Goal: Information Seeking & Learning: Learn about a topic

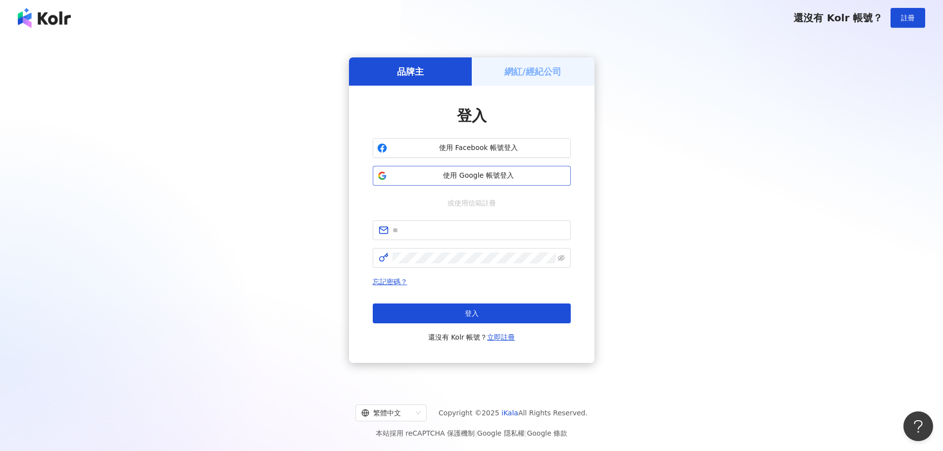
click at [501, 172] on span "使用 Google 帳號登入" at bounding box center [478, 176] width 175 height 10
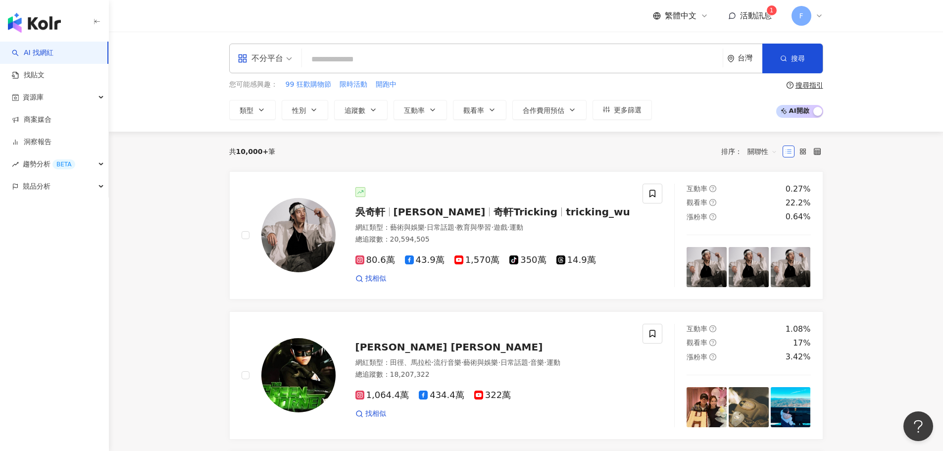
click at [819, 19] on icon at bounding box center [819, 16] width 8 height 8
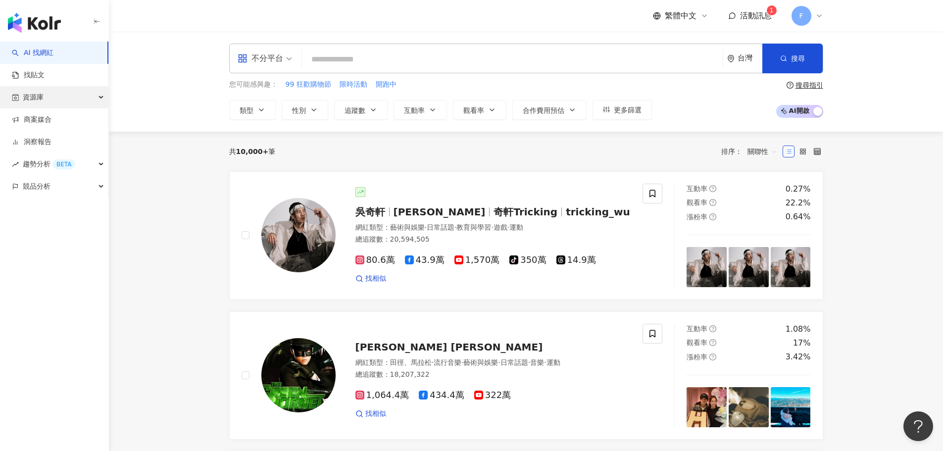
click at [80, 91] on div "資源庫" at bounding box center [54, 97] width 108 height 22
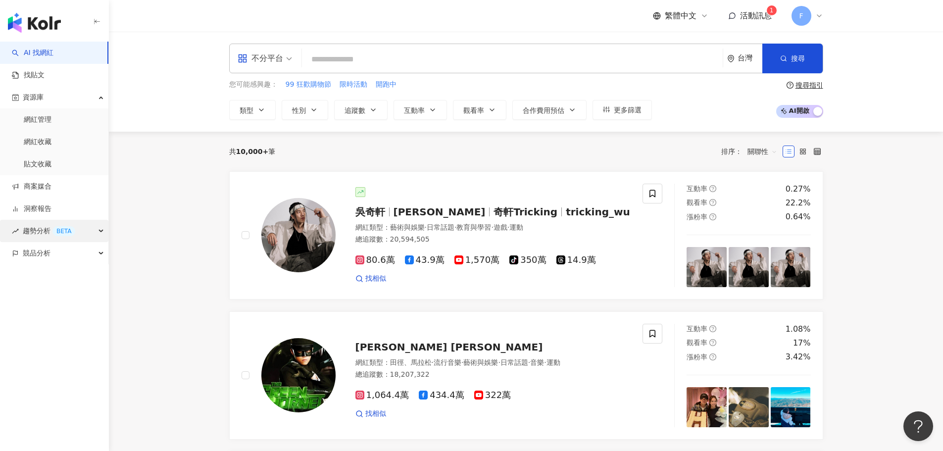
click at [101, 230] on div "趨勢分析 BETA" at bounding box center [54, 231] width 108 height 22
click at [95, 231] on div "趨勢分析 BETA" at bounding box center [54, 231] width 108 height 22
click at [443, 115] on button "互動率" at bounding box center [420, 110] width 53 height 20
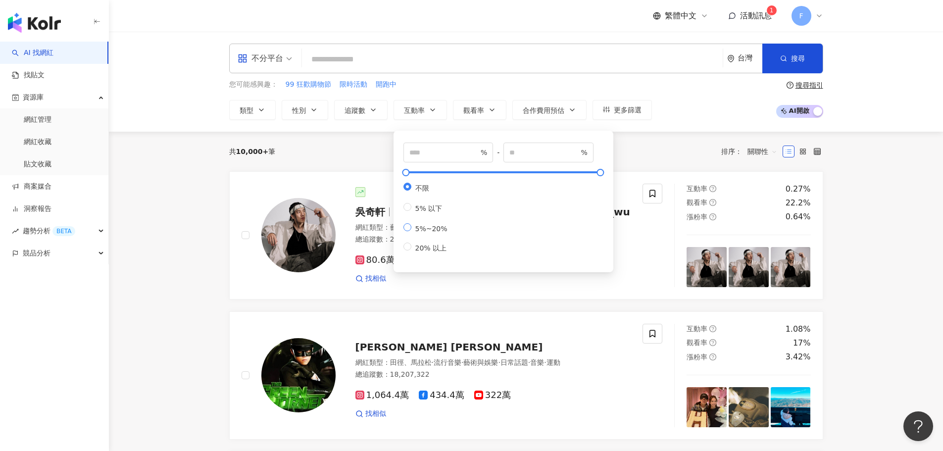
click at [434, 233] on span "5%~20%" at bounding box center [431, 229] width 40 height 8
type input "*"
type input "**"
click at [654, 160] on div "共 10,000+ 筆 排序： 關聯性" at bounding box center [526, 152] width 594 height 40
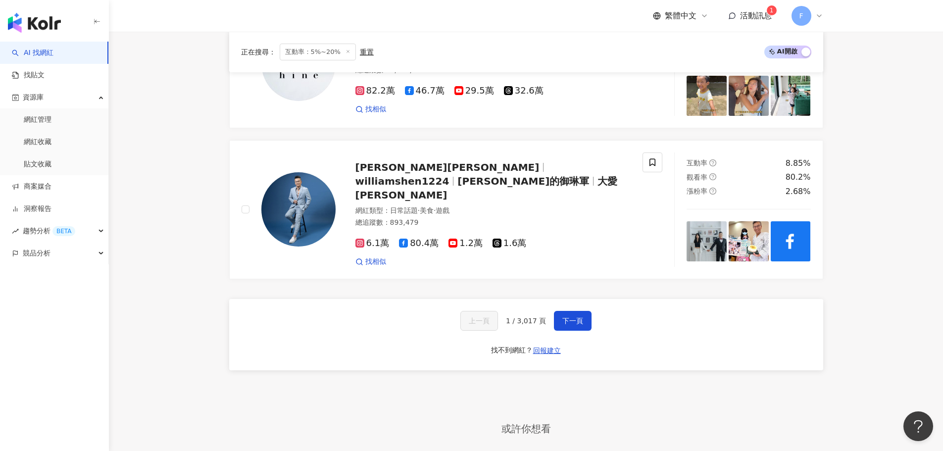
scroll to position [1782, 0]
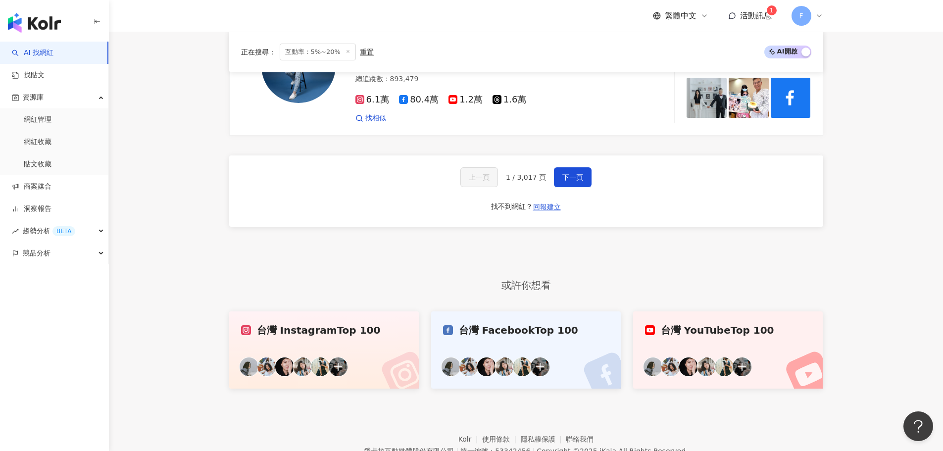
click at [317, 324] on div "台灣 Instagram Top 100" at bounding box center [324, 330] width 166 height 14
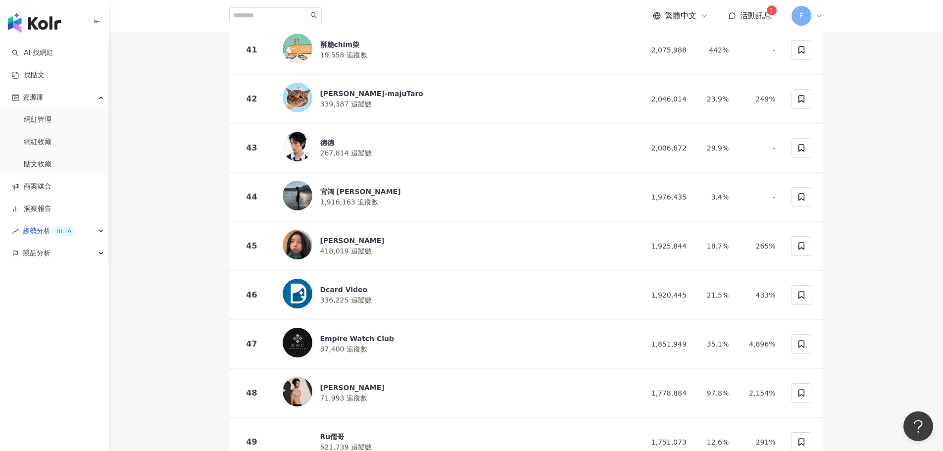
scroll to position [2178, 0]
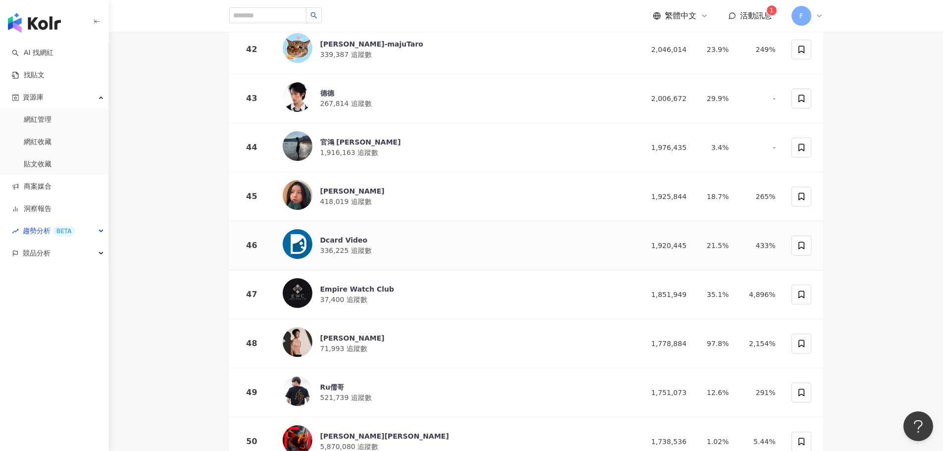
click at [344, 235] on div "Dcard Video" at bounding box center [345, 240] width 51 height 10
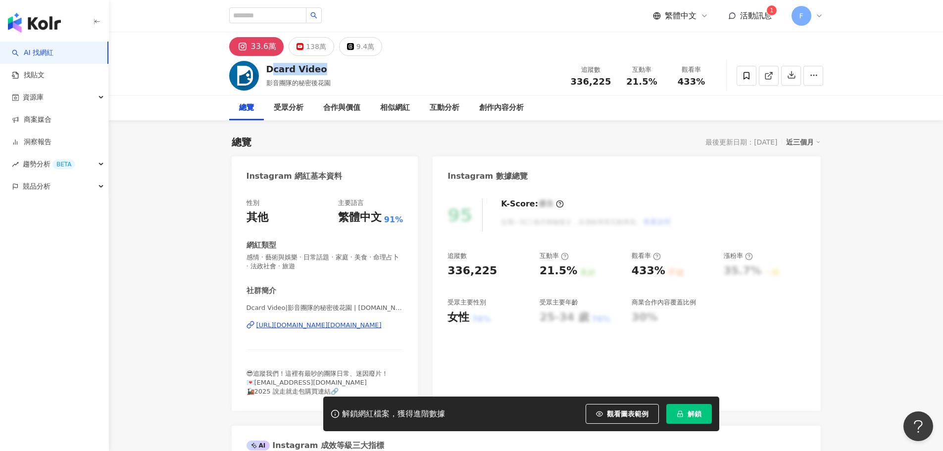
drag, startPoint x: 329, startPoint y: 69, endPoint x: 261, endPoint y: 70, distance: 67.8
click at [261, 70] on div "Dcard Video 影音團隊的秘密後花園 追蹤數 336,225 互動率 21.5% 觀看率 433%" at bounding box center [526, 75] width 634 height 39
drag, startPoint x: 351, startPoint y: 109, endPoint x: 331, endPoint y: 113, distance: 20.2
click at [351, 109] on div "合作與價值" at bounding box center [341, 108] width 37 height 12
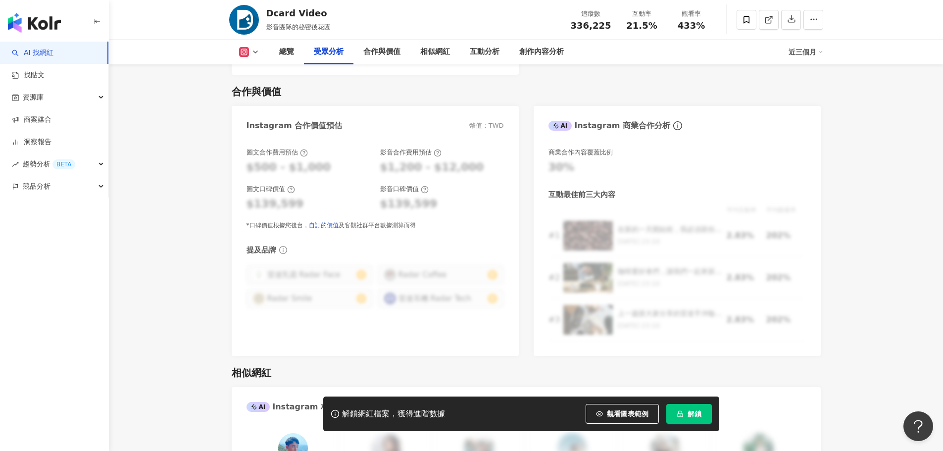
scroll to position [1291, 0]
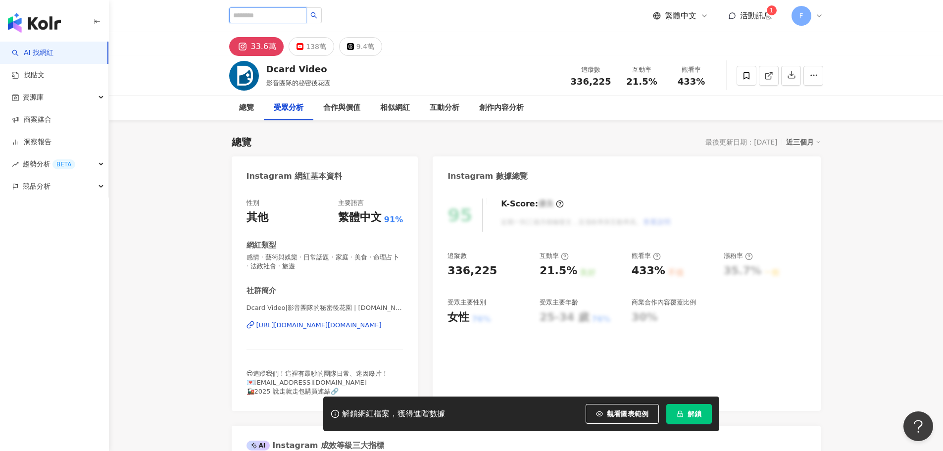
click at [276, 16] on input "search" at bounding box center [267, 15] width 77 height 16
type input "**"
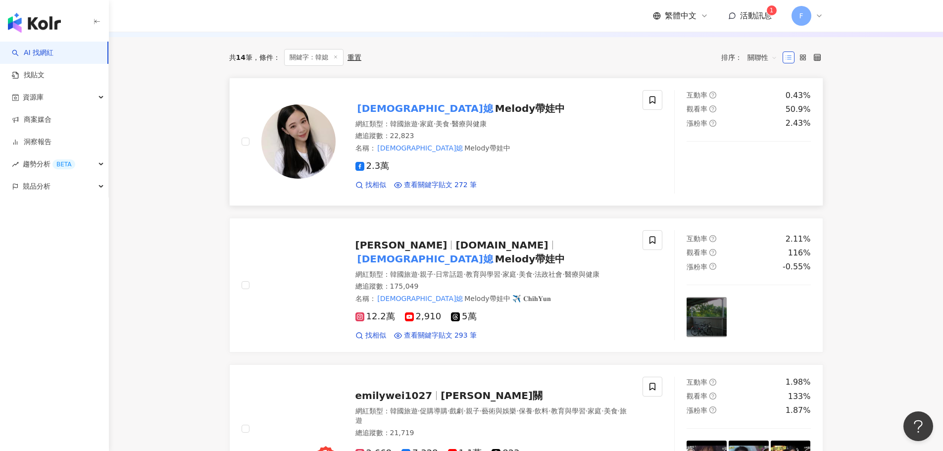
scroll to position [297, 0]
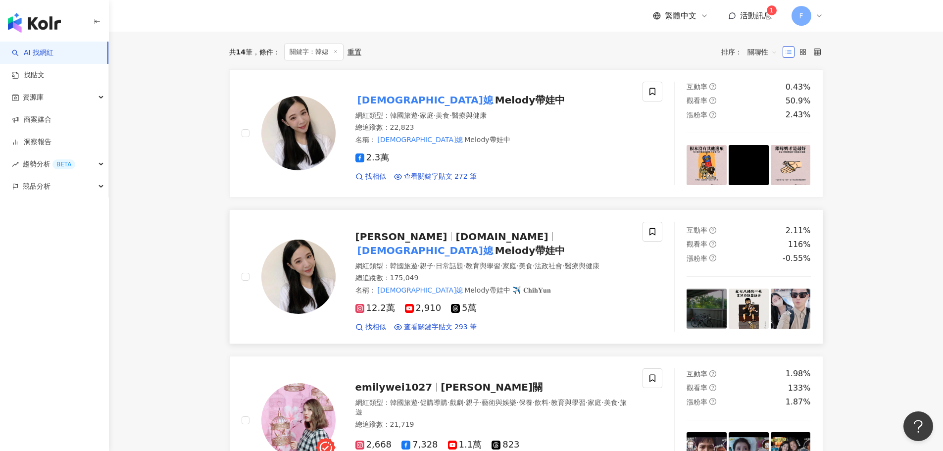
click at [495, 243] on mark "韓媳" at bounding box center [425, 251] width 140 height 16
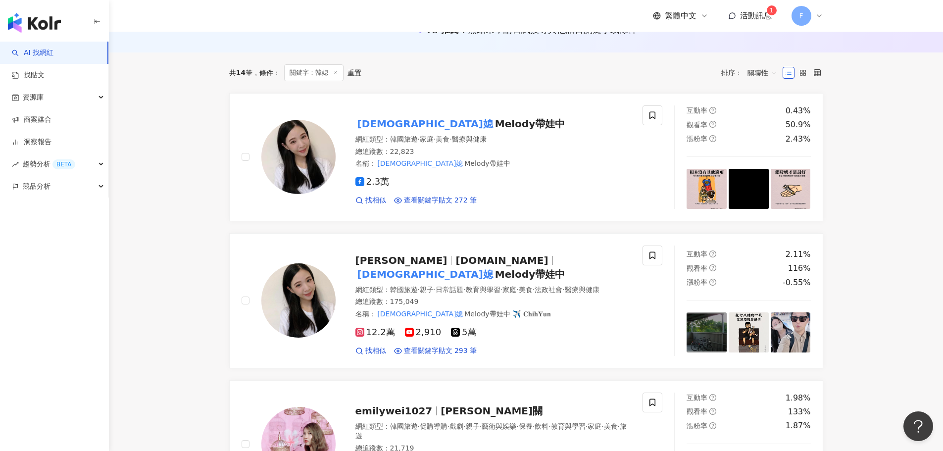
scroll to position [0, 0]
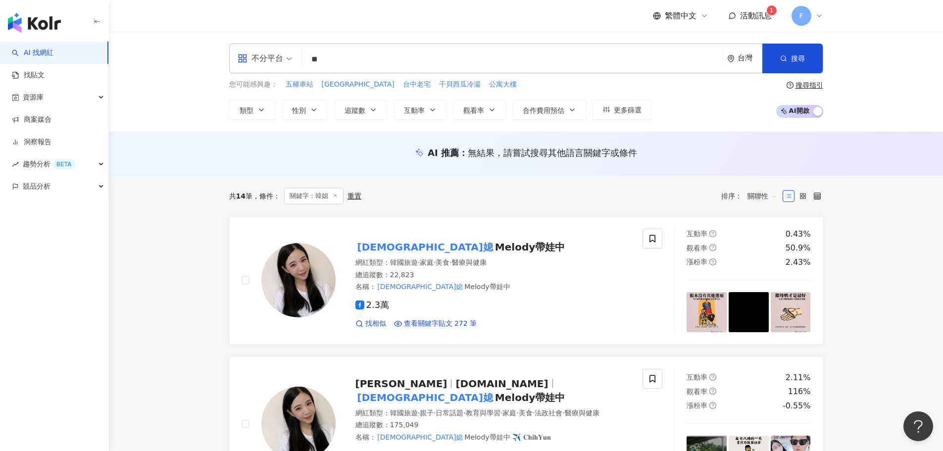
click at [286, 64] on span "不分平台" at bounding box center [265, 58] width 54 height 16
click at [276, 108] on div "Instagram" at bounding box center [268, 104] width 56 height 12
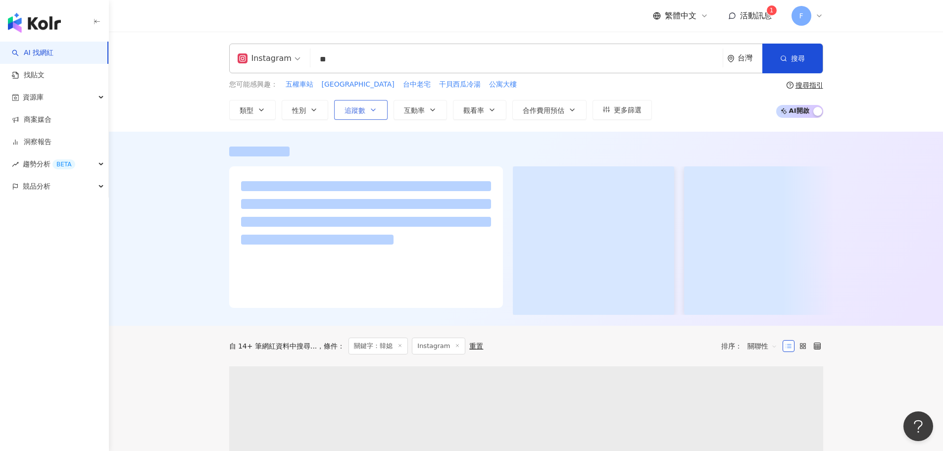
click at [363, 114] on span "追蹤數" at bounding box center [355, 110] width 21 height 8
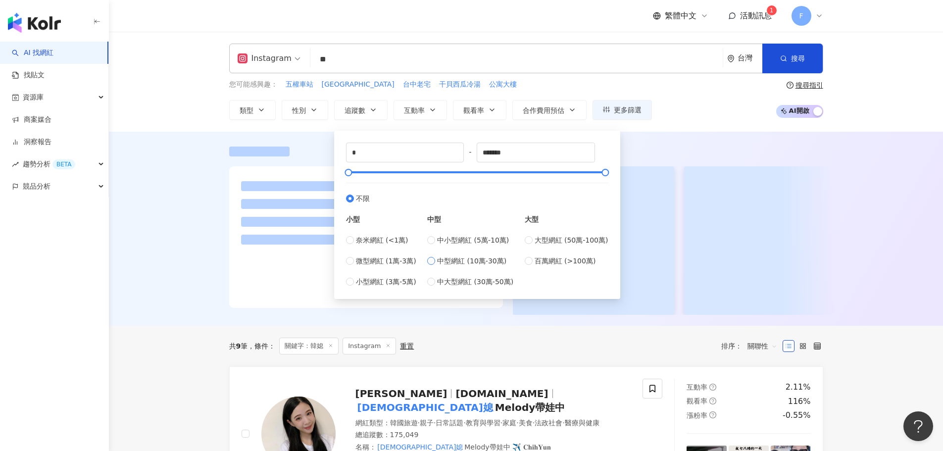
type input "******"
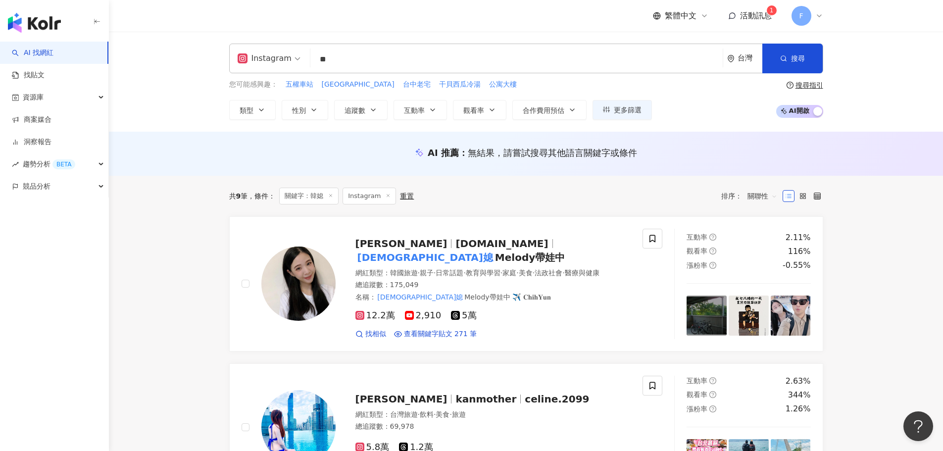
click at [678, 153] on div "AI 推薦 ： 無結果，請嘗試搜尋其他語言關鍵字或條件" at bounding box center [526, 153] width 594 height 12
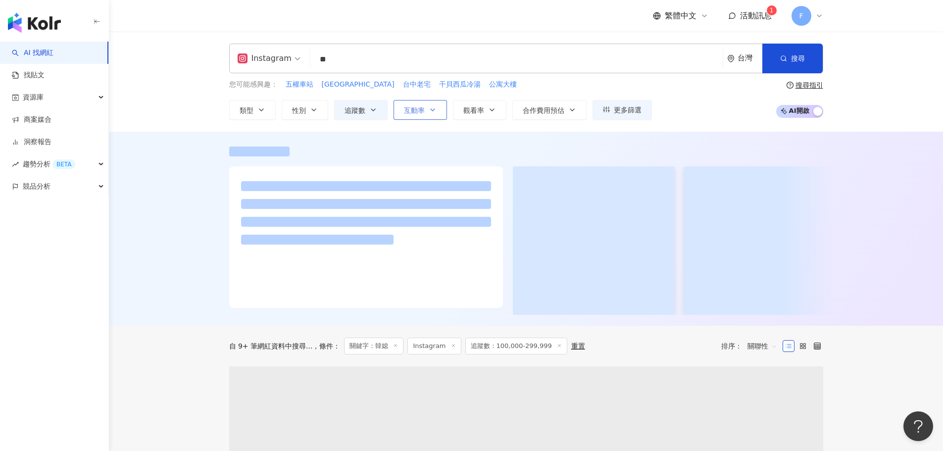
click at [430, 113] on icon "button" at bounding box center [433, 110] width 8 height 8
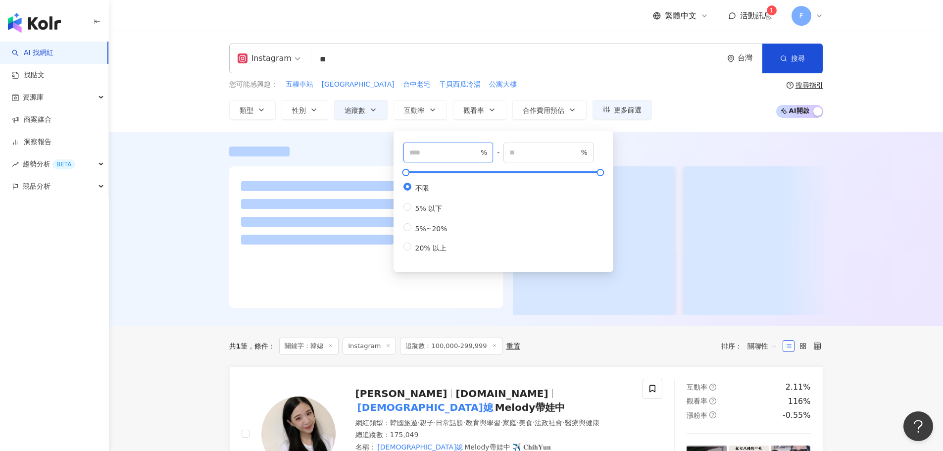
click at [464, 156] on input "number" at bounding box center [443, 152] width 69 height 11
type input "*"
click at [545, 154] on input "number" at bounding box center [543, 152] width 69 height 11
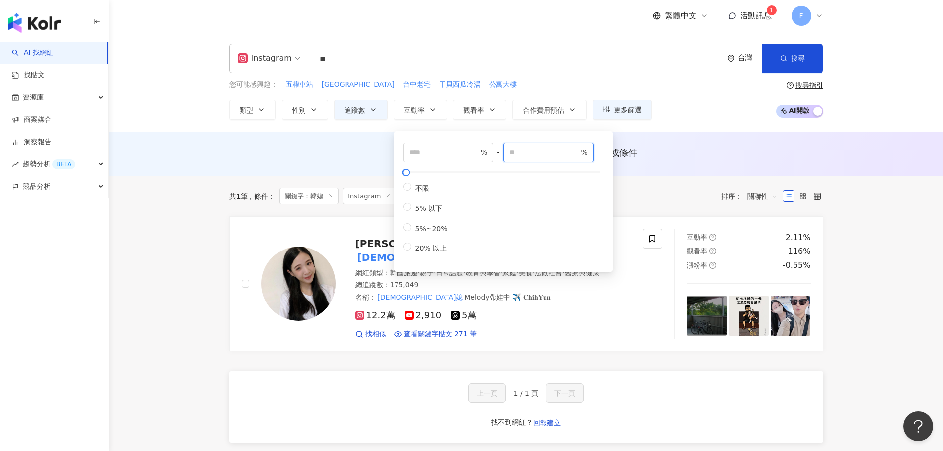
type input "**"
click at [716, 158] on div "AI 推薦 ： 無結果，請嘗試搜尋其他語言關鍵字或條件" at bounding box center [526, 153] width 594 height 12
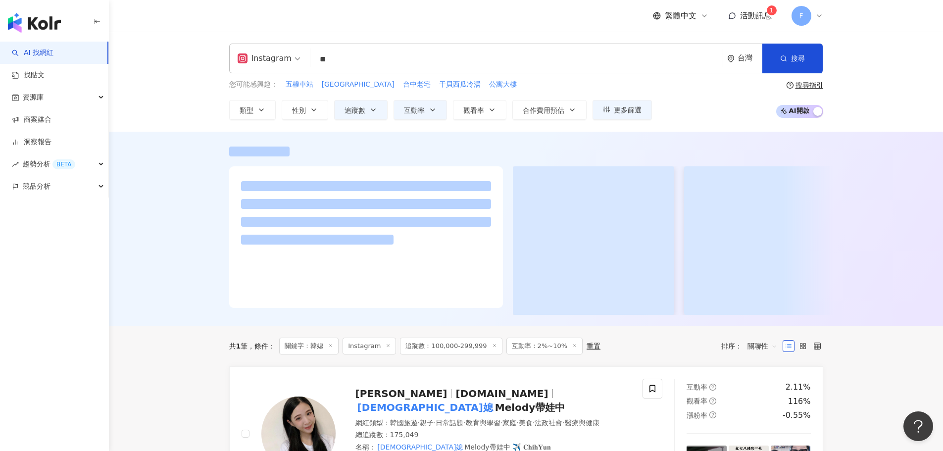
click at [656, 64] on input "**" at bounding box center [516, 59] width 404 height 19
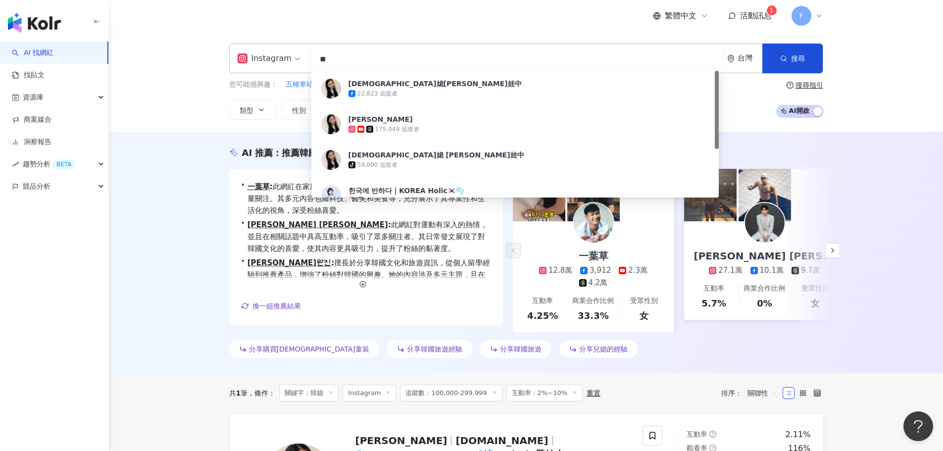
type input "*"
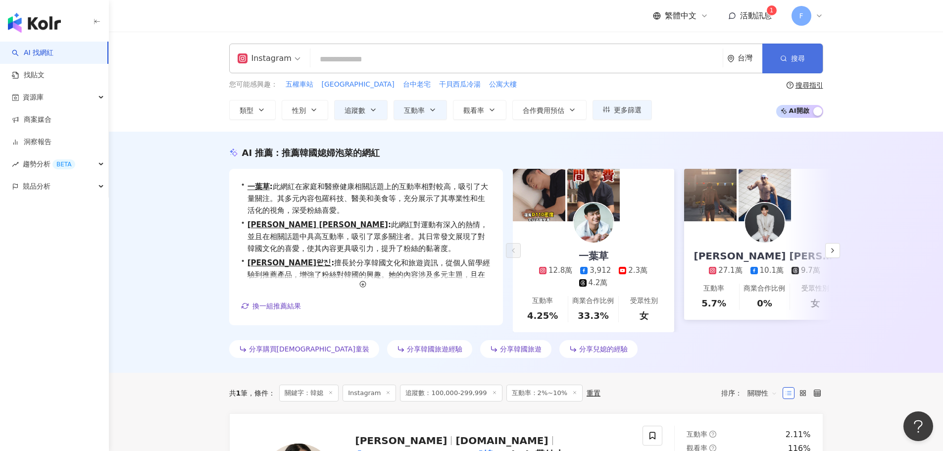
click at [797, 59] on span "搜尋" at bounding box center [798, 58] width 14 height 8
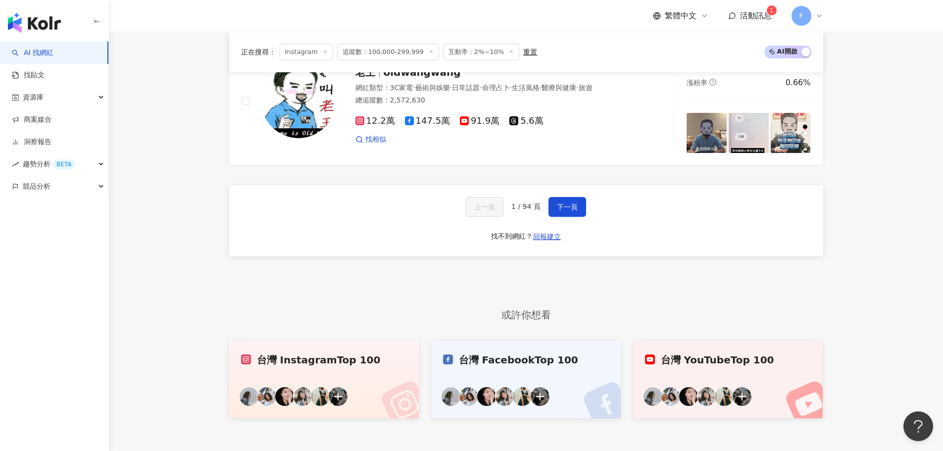
scroll to position [1732, 0]
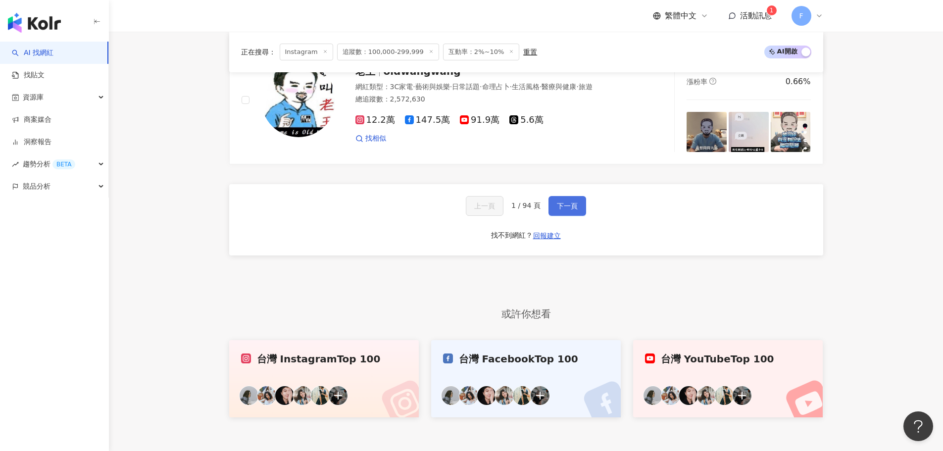
click at [574, 202] on span "下一頁" at bounding box center [567, 206] width 21 height 8
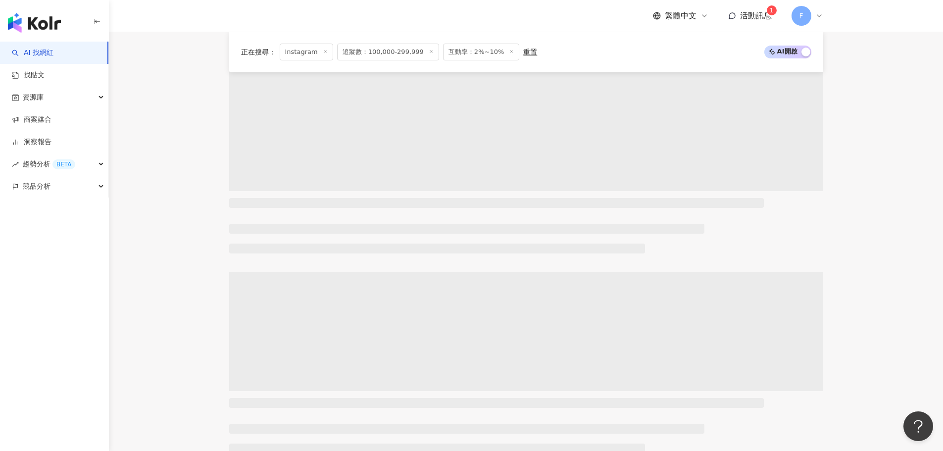
scroll to position [0, 0]
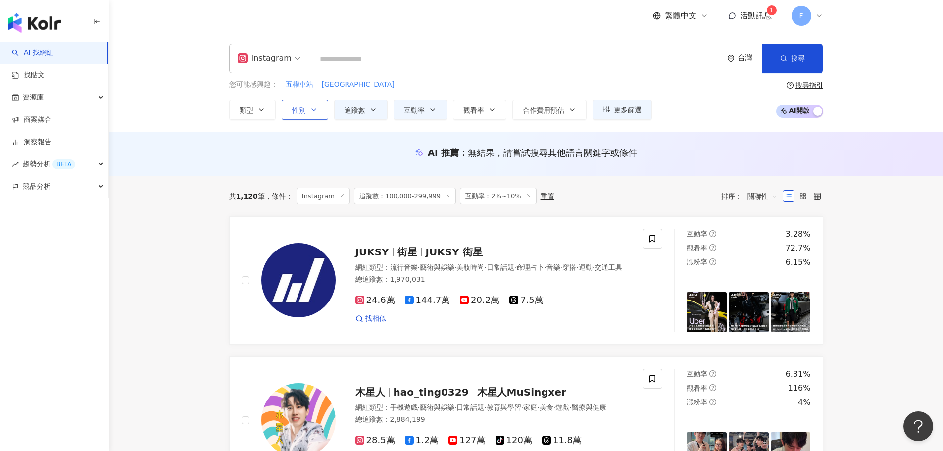
click at [305, 114] on span "性別" at bounding box center [299, 110] width 14 height 8
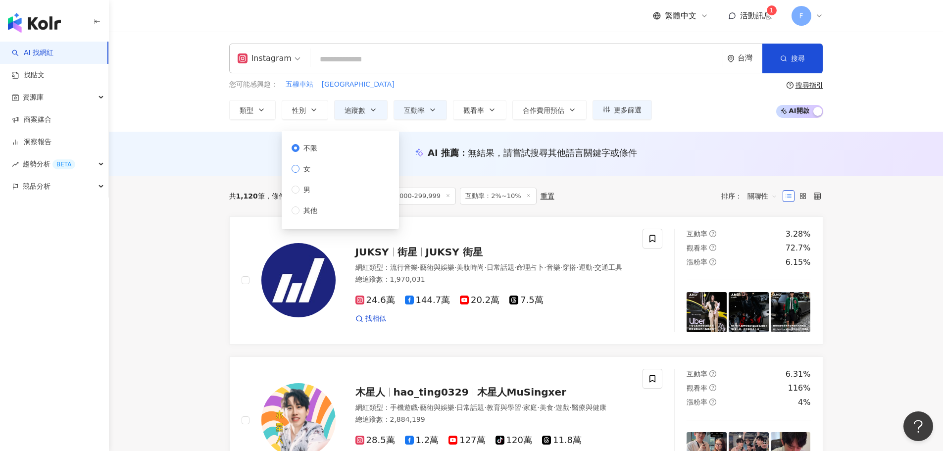
click at [316, 171] on label "女" at bounding box center [307, 168] width 30 height 11
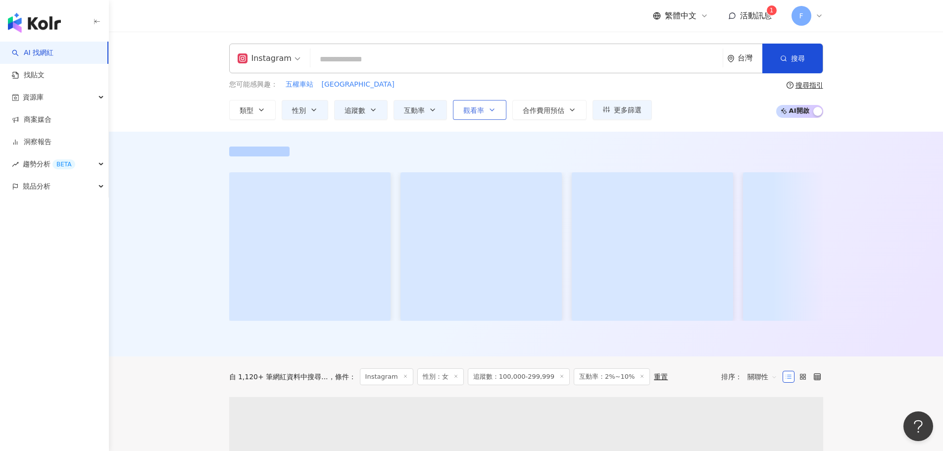
click at [478, 111] on span "觀看率" at bounding box center [473, 110] width 21 height 8
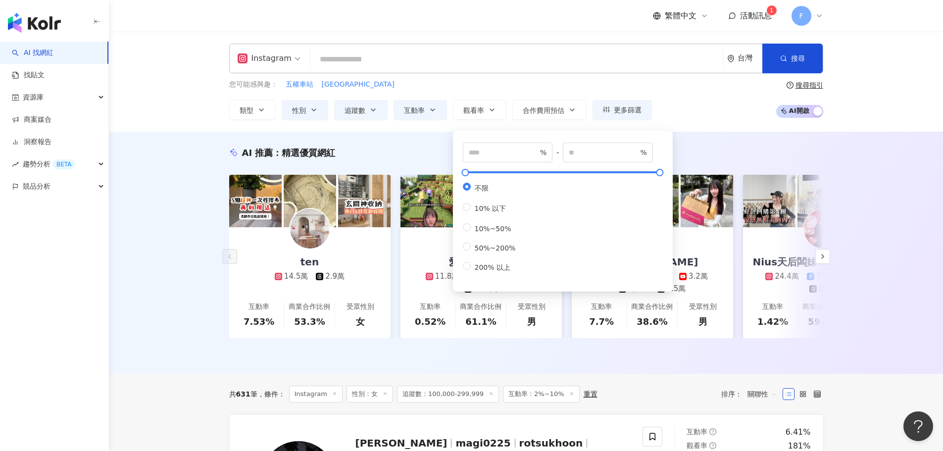
click at [924, 237] on div "AI 推薦 ： 精選優質網紅 ten 14.5萬 2.9萬 互動率 7.53% 商業合作比例 53.3% 受眾性別 女 愛跳舞的Diva 11.8萬 2,94…" at bounding box center [526, 253] width 834 height 242
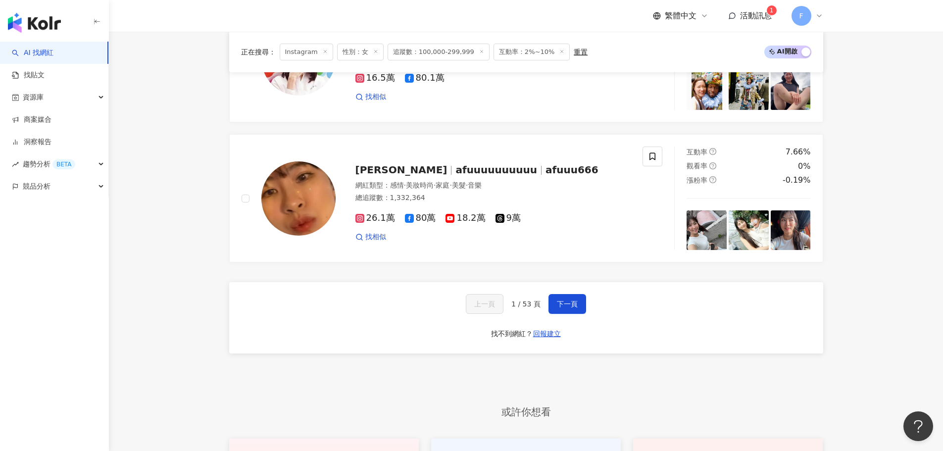
scroll to position [1633, 0]
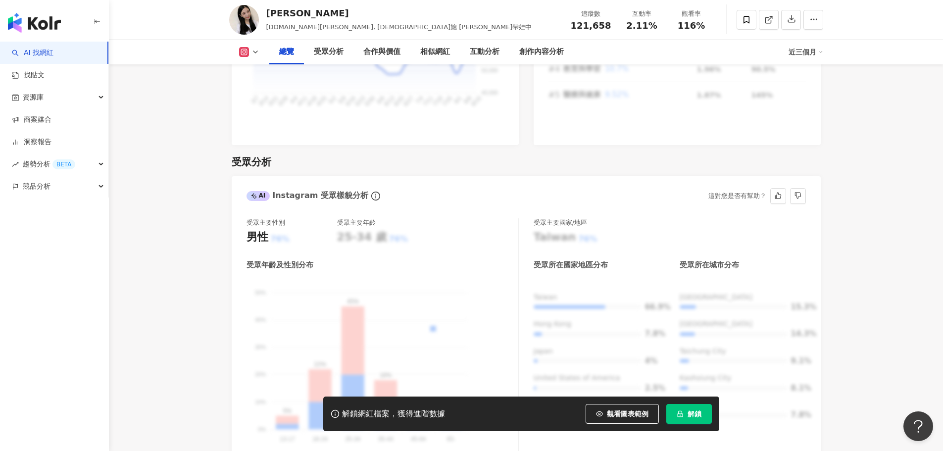
scroll to position [792, 0]
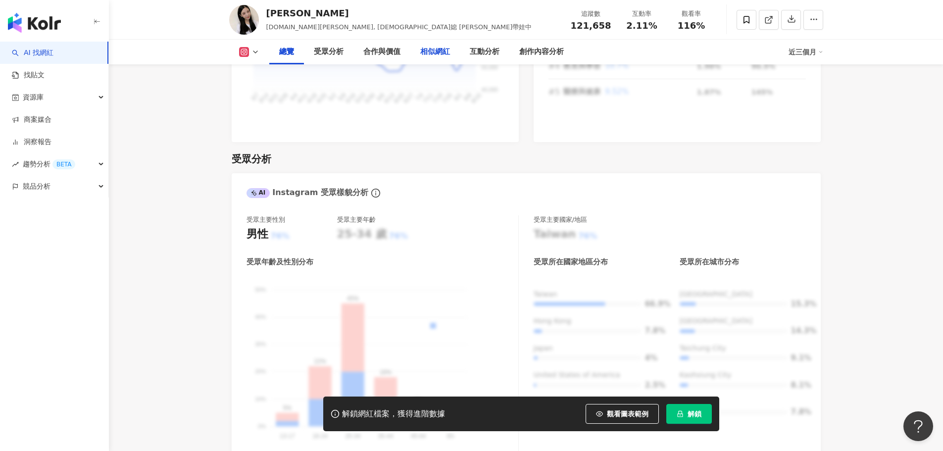
click at [431, 51] on div "相似網紅" at bounding box center [435, 52] width 30 height 12
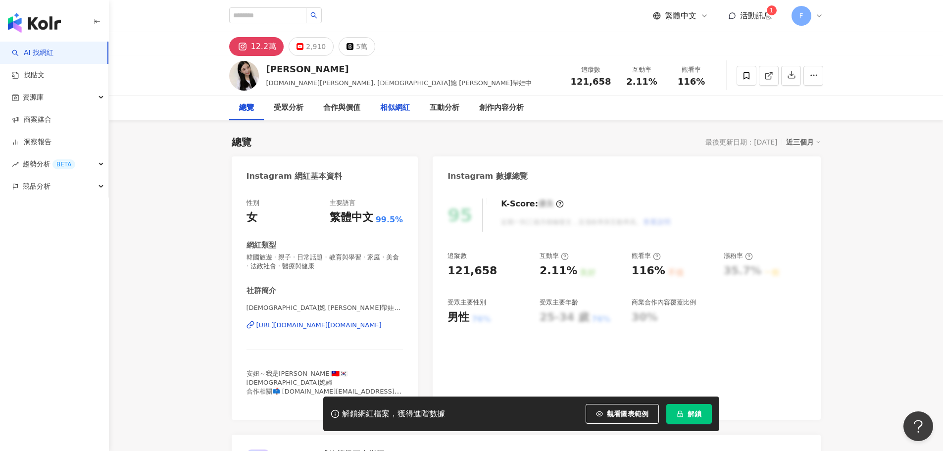
click at [401, 109] on div "相似網紅" at bounding box center [395, 108] width 30 height 12
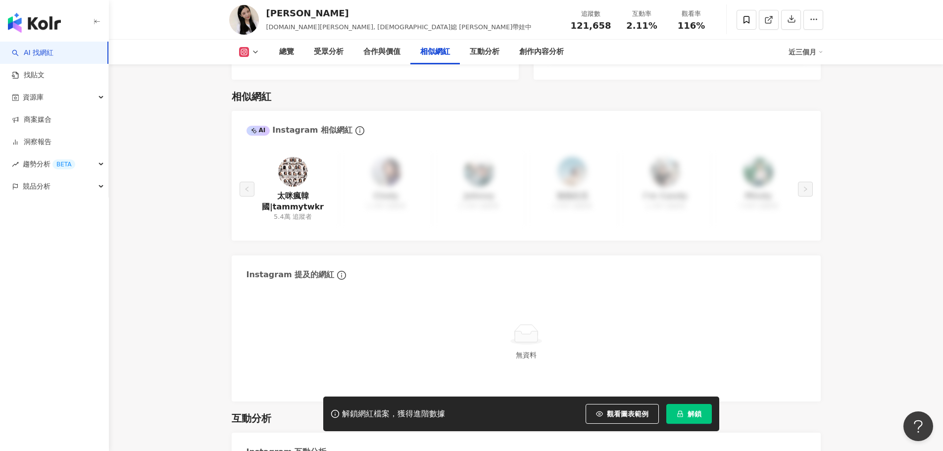
click at [298, 162] on img at bounding box center [293, 172] width 30 height 30
click at [292, 52] on div "總覽" at bounding box center [286, 52] width 15 height 12
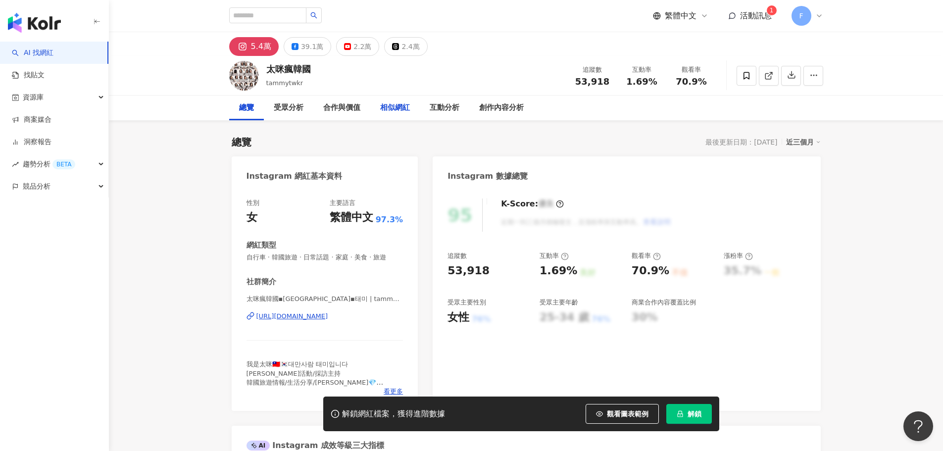
click at [401, 107] on div "相似網紅" at bounding box center [395, 108] width 30 height 12
